Goal: Communication & Community: Ask a question

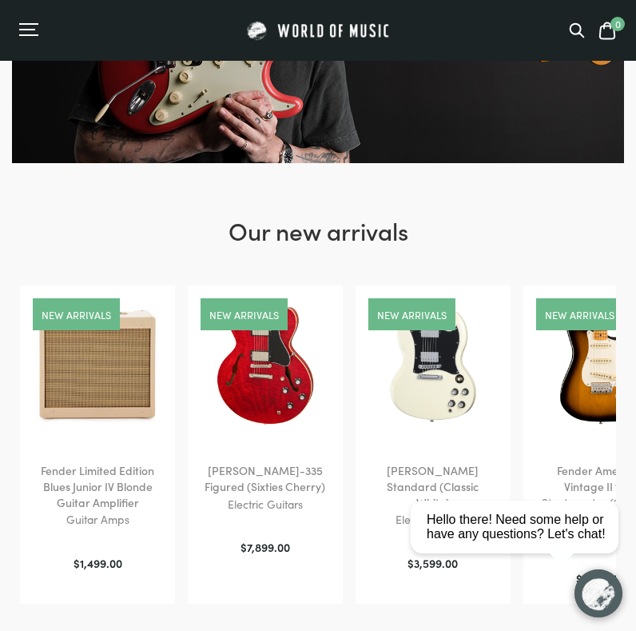
click at [28, 30] on div "Menu" at bounding box center [27, 30] width 16 height 2
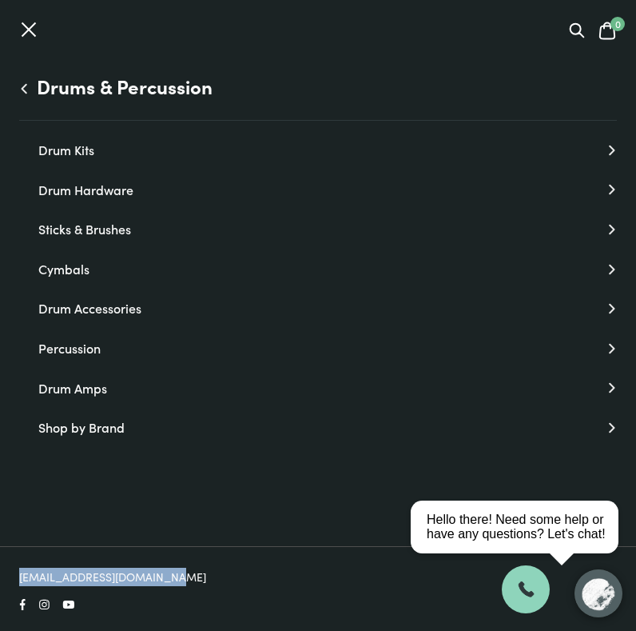
drag, startPoint x: 180, startPoint y: 580, endPoint x: 19, endPoint y: 576, distance: 160.8
click at [19, 576] on div "[EMAIL_ADDRESS][DOMAIN_NAME]" at bounding box center [318, 588] width 636 height 85
copy link "[EMAIL_ADDRESS][DOMAIN_NAME]"
click at [381, 509] on ul "Drums & Percussion Drum Kits Drum Kits Electronic Drum Kits Acoustic Drum Kits …" at bounding box center [318, 345] width 636 height 572
click at [26, 15] on div "0" at bounding box center [318, 30] width 636 height 61
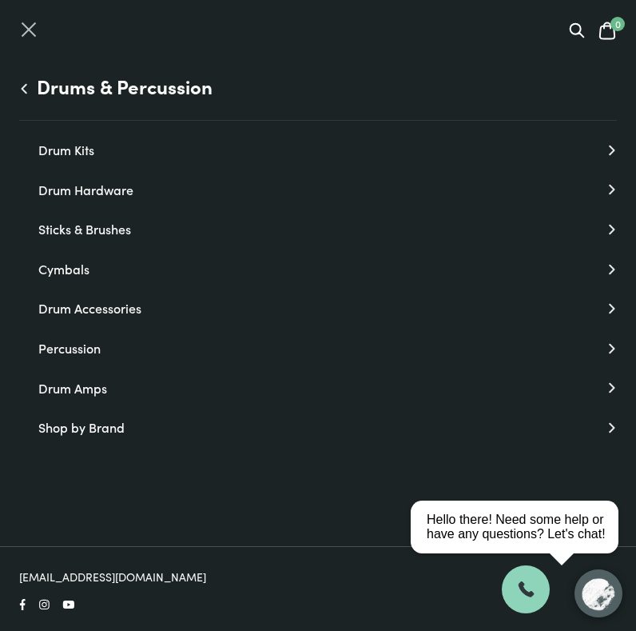
click at [26, 26] on div "Menu" at bounding box center [29, 29] width 14 height 14
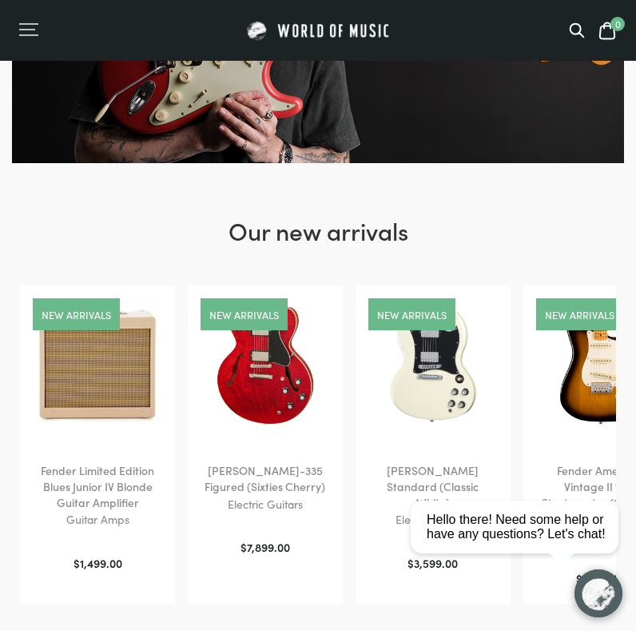
click at [26, 26] on div "Menu" at bounding box center [28, 30] width 19 height 16
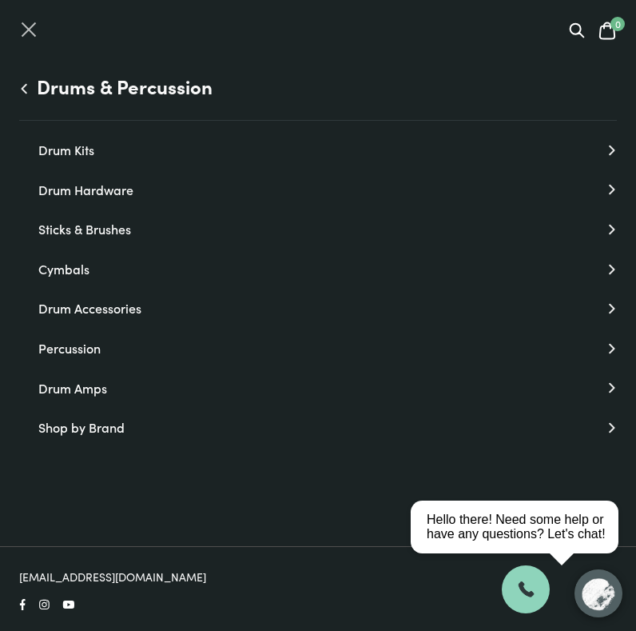
click at [34, 24] on div "Menu" at bounding box center [29, 29] width 14 height 14
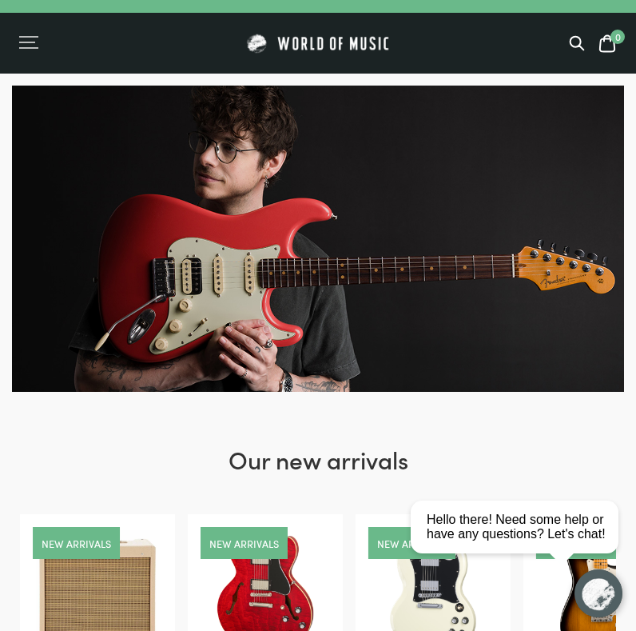
click at [27, 43] on div "Menu" at bounding box center [28, 43] width 19 height 16
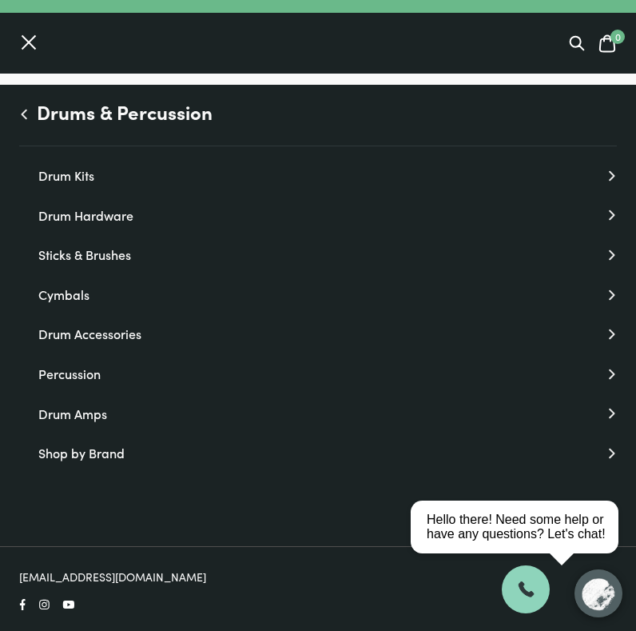
click at [30, 118] on icon "button" at bounding box center [24, 114] width 11 height 11
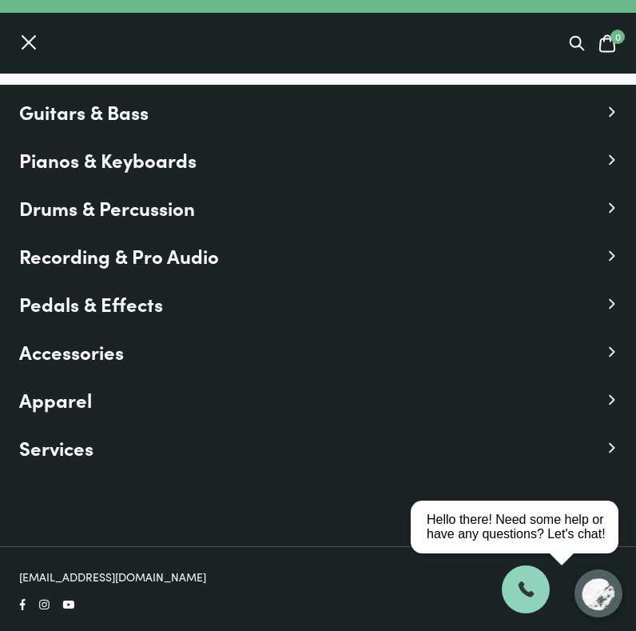
click at [71, 460] on span "Services" at bounding box center [56, 447] width 74 height 29
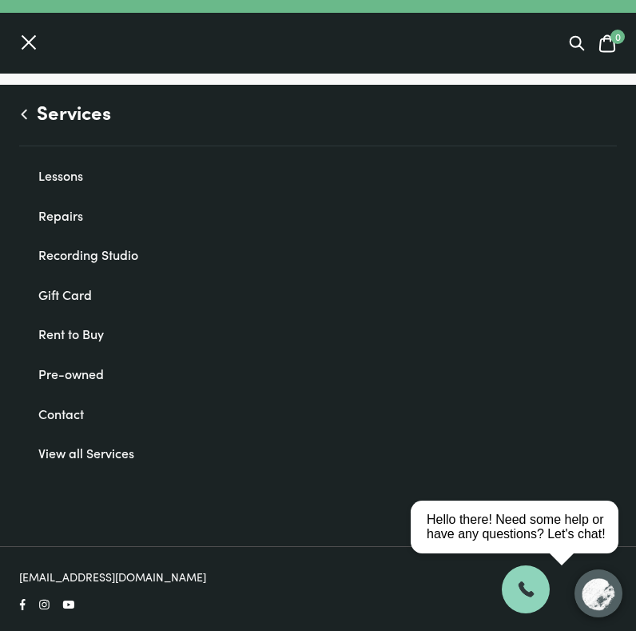
click at [69, 406] on link "Contact" at bounding box center [327, 414] width 579 height 21
click at [58, 413] on link "Contact" at bounding box center [327, 414] width 579 height 21
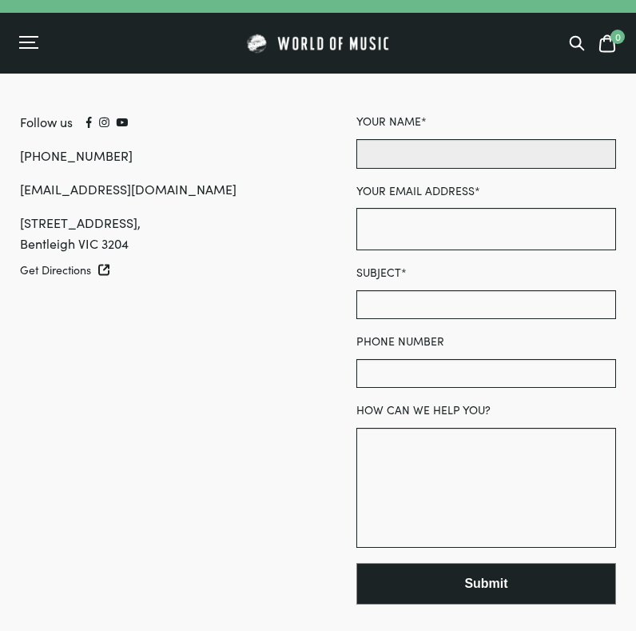
click at [414, 149] on input "Your name *" at bounding box center [487, 153] width 260 height 29
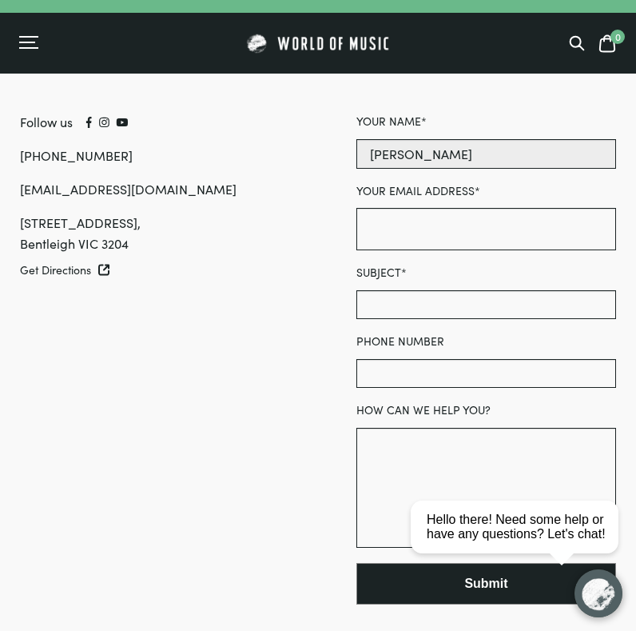
type input "[PERSON_NAME]"
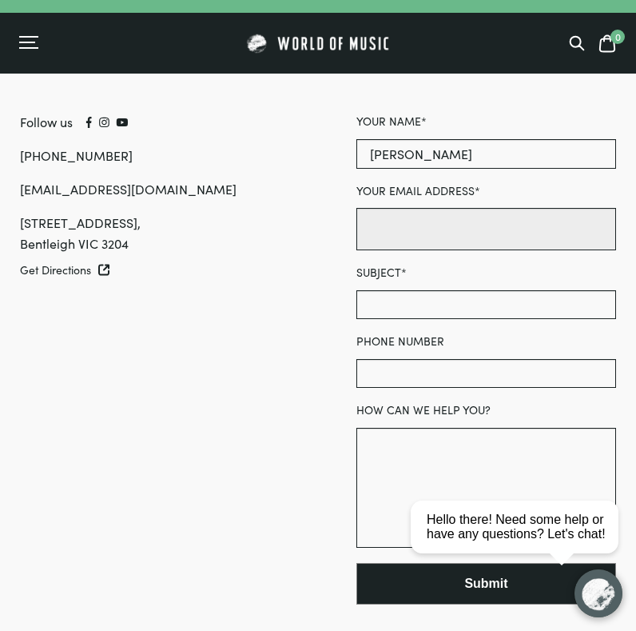
click at [366, 240] on input "Your email address *" at bounding box center [487, 229] width 260 height 42
type input "[EMAIL_ADDRESS][DOMAIN_NAME]"
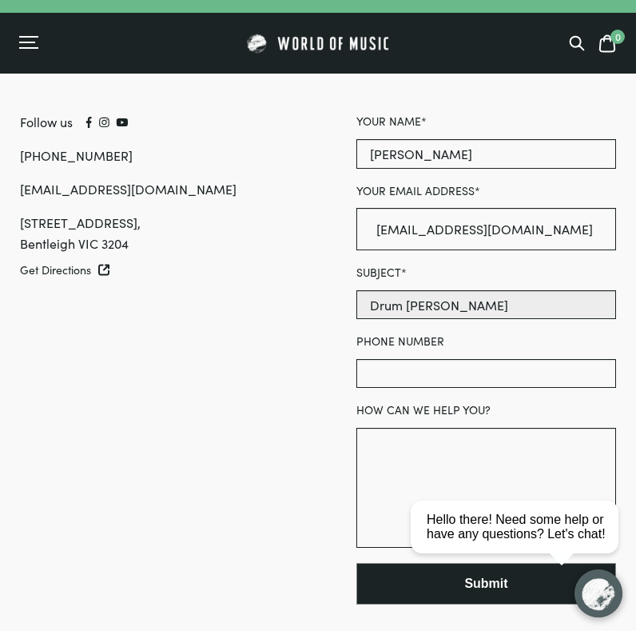
type input "Drum [PERSON_NAME]"
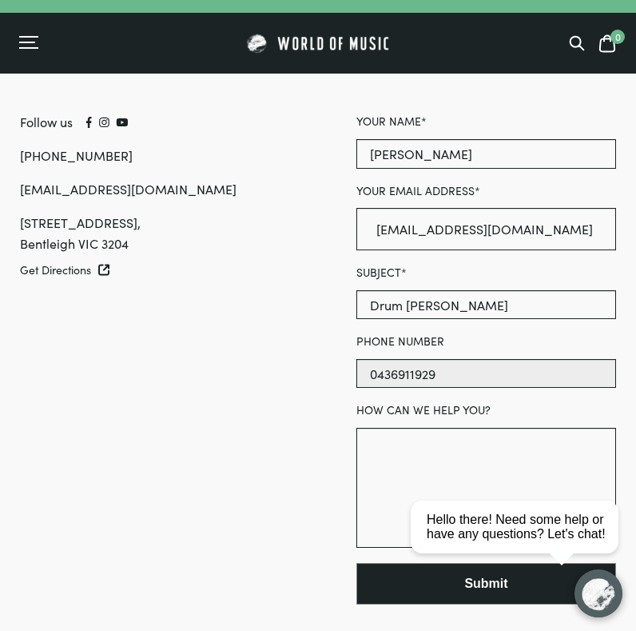
type input "0436911929"
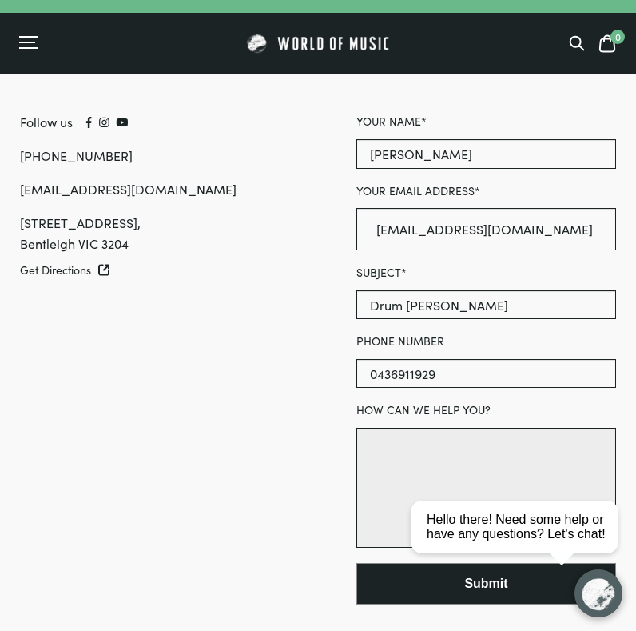
click at [457, 452] on textarea "How can we help you?" at bounding box center [487, 488] width 260 height 120
paste textarea "Just reaching out to see if there was any interest in stocking drum [PERSON_NAM…"
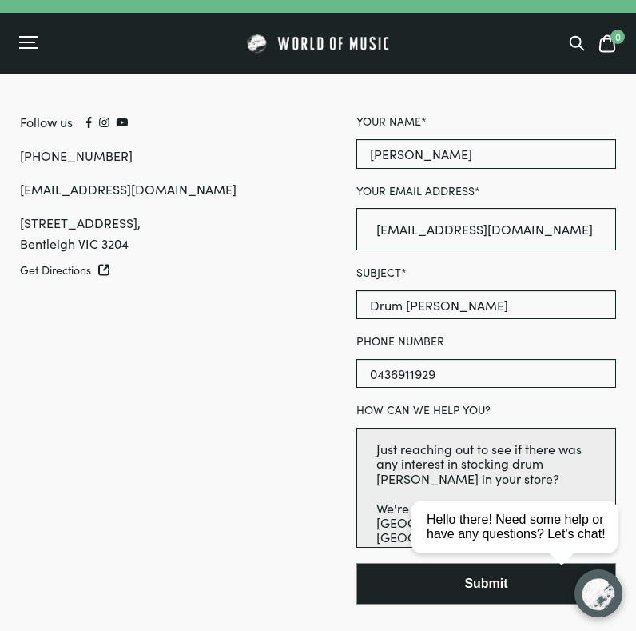
scroll to position [352, 0]
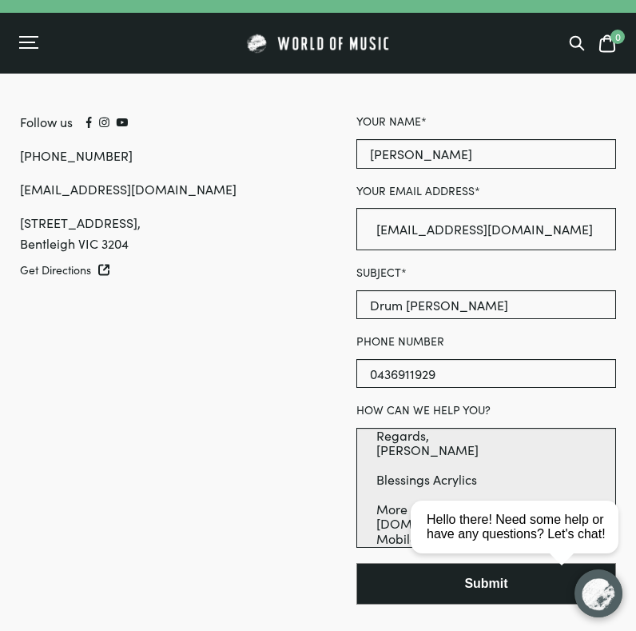
type textarea "Just reaching out to see if there was any interest in stocking drum [PERSON_NAM…"
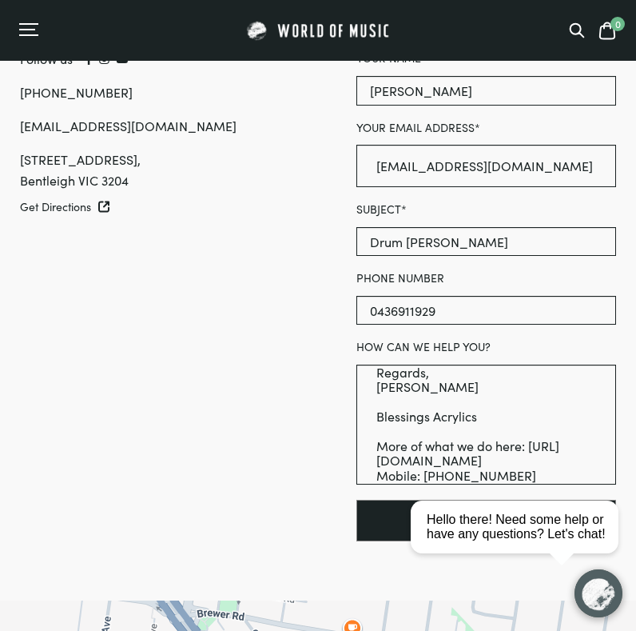
scroll to position [64, 0]
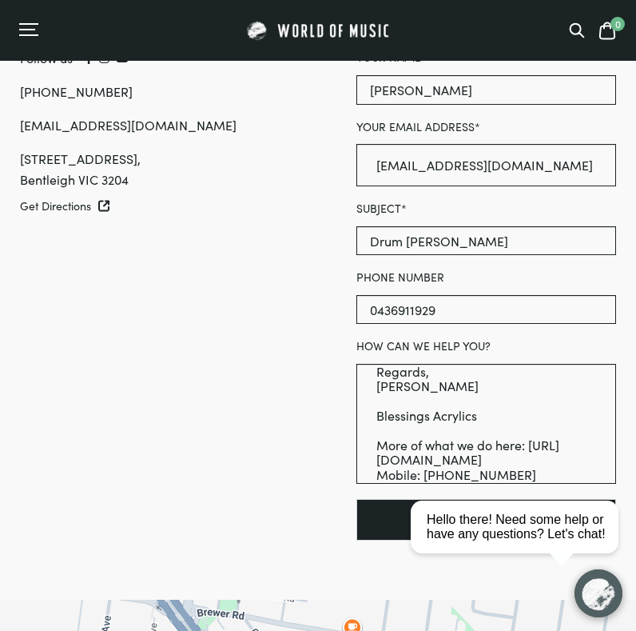
click at [386, 530] on button "Submit" at bounding box center [487, 520] width 260 height 42
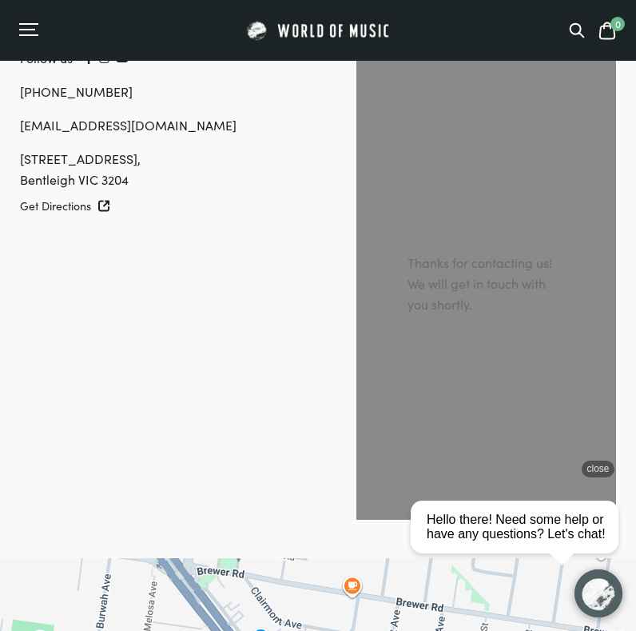
scroll to position [0, 0]
